Goal: Task Accomplishment & Management: Manage account settings

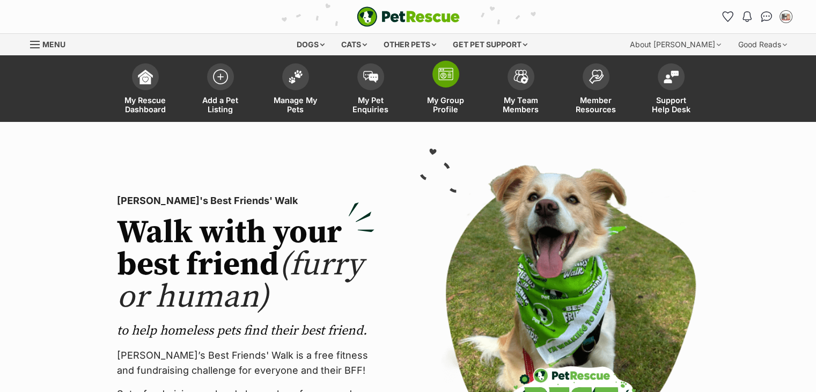
click at [435, 100] on span "My Group Profile" at bounding box center [446, 104] width 48 height 18
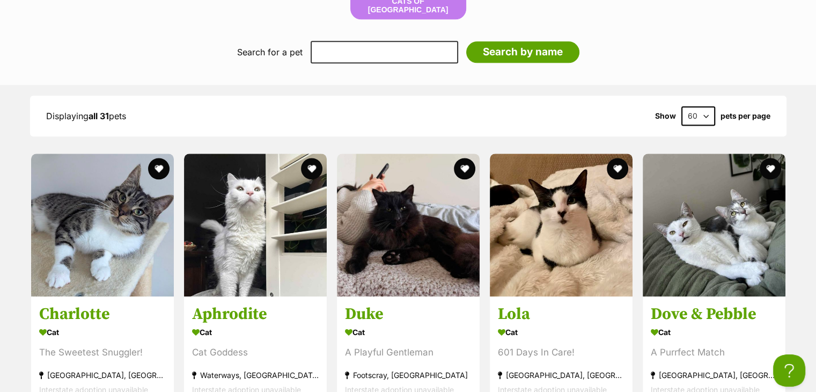
scroll to position [1334, 0]
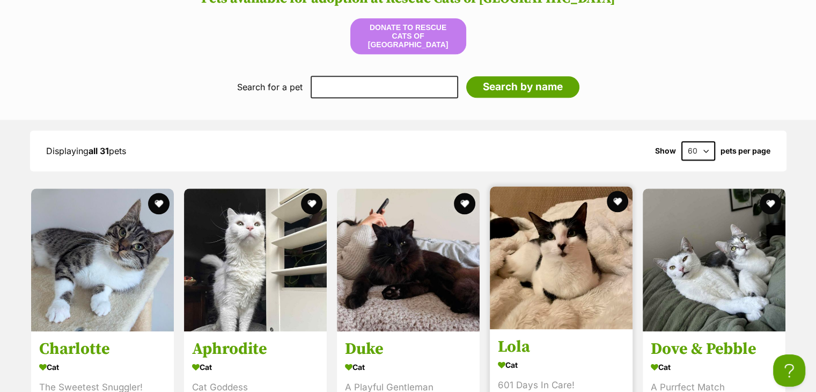
click at [558, 243] on img at bounding box center [561, 257] width 143 height 143
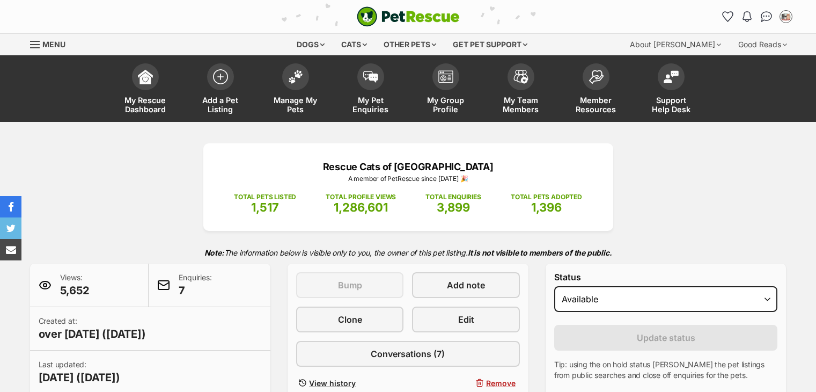
click at [649, 297] on select "Draft - not available as listing has enquires Available On hold Adopted" at bounding box center [666, 299] width 224 height 26
select select "on_hold"
click at [554, 286] on select "Draft - not available as listing has enquires Available On hold Adopted" at bounding box center [666, 299] width 224 height 26
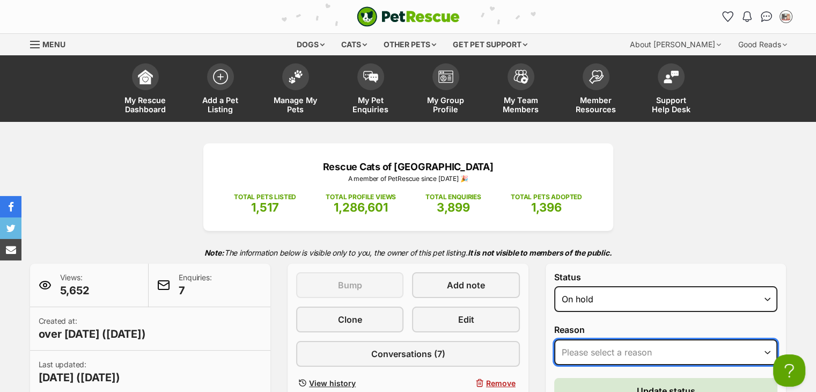
click at [617, 344] on select "Please select a reason Medical reasons Reviewing applications Adoption pending …" at bounding box center [666, 352] width 224 height 26
select select "adoption_pending"
click at [554, 339] on select "Please select a reason Medical reasons Reviewing applications Adoption pending …" at bounding box center [666, 352] width 224 height 26
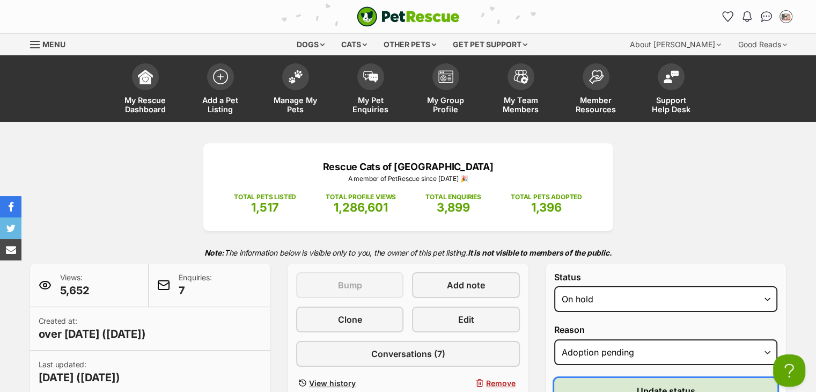
click at [613, 389] on button "Update status" at bounding box center [666, 391] width 224 height 26
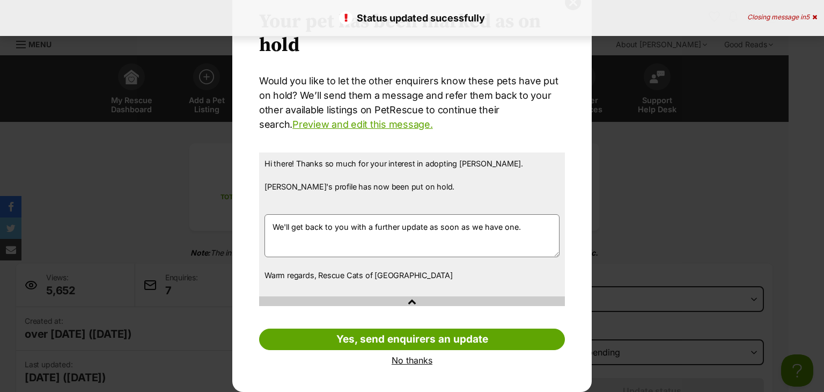
scroll to position [43, 0]
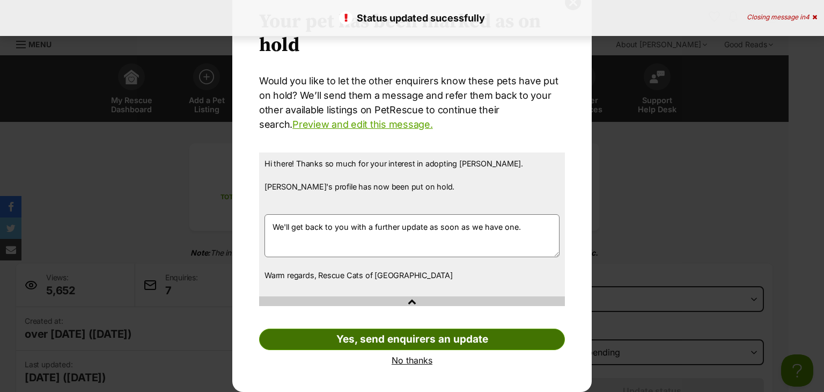
click at [474, 342] on link "Yes, send enquirers an update" at bounding box center [412, 338] width 306 height 21
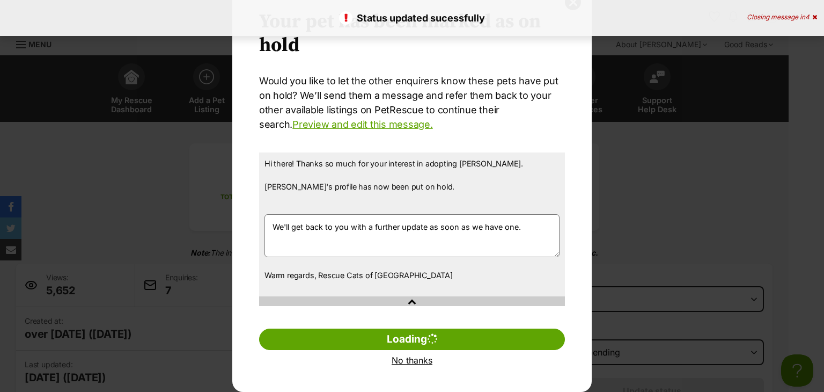
scroll to position [0, 0]
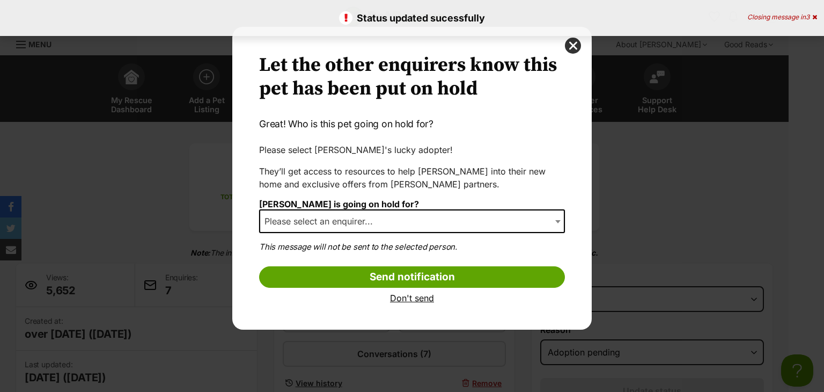
click at [411, 225] on span "Please select an enquirer..." at bounding box center [412, 221] width 306 height 24
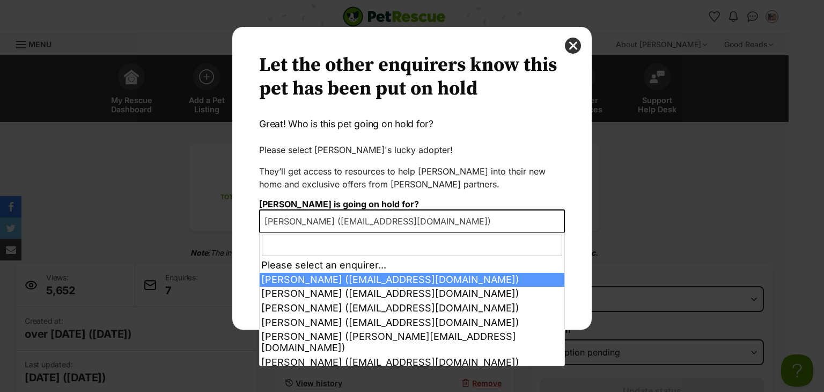
click at [411, 222] on span "Miya Soori (miyasoori@gmail.com)" at bounding box center [380, 220] width 241 height 15
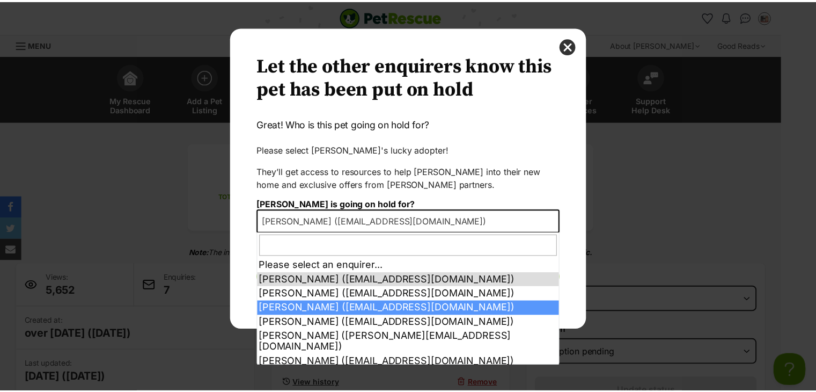
scroll to position [21, 0]
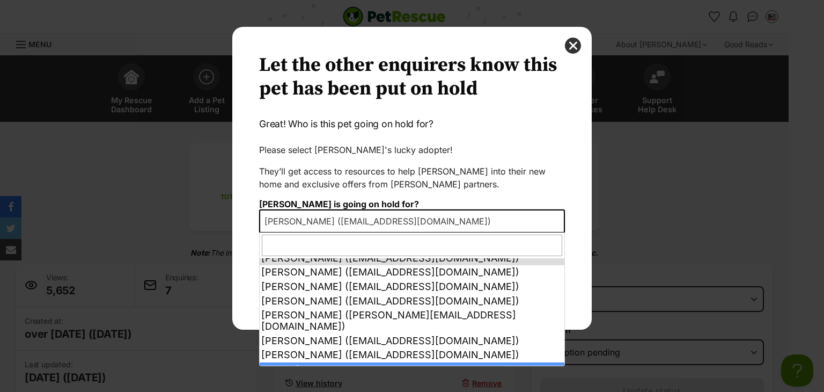
select select "other"
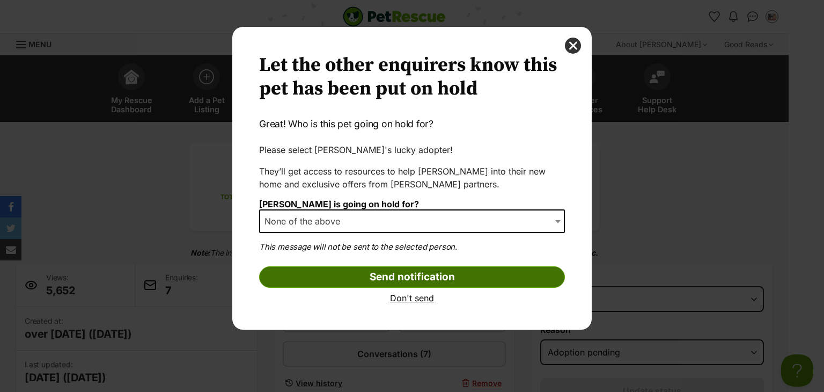
click at [361, 272] on input "Send notification" at bounding box center [412, 276] width 306 height 21
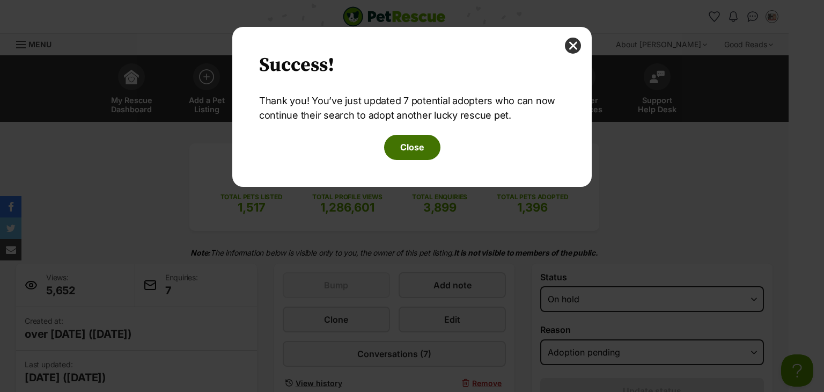
click at [406, 146] on button "Close" at bounding box center [412, 147] width 56 height 25
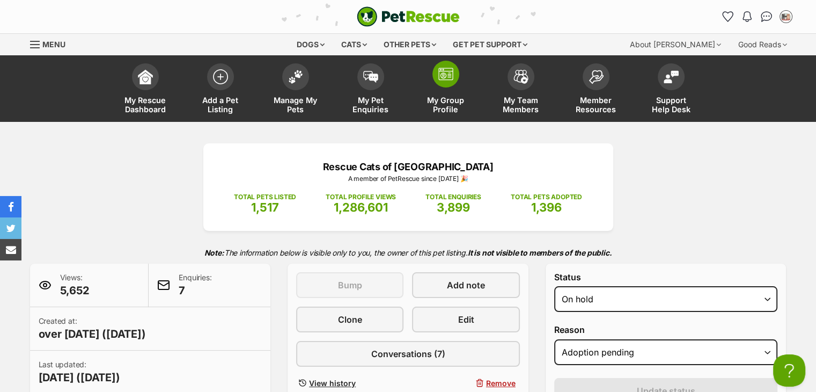
click at [433, 101] on span "My Group Profile" at bounding box center [446, 104] width 48 height 18
